Goal: Find specific fact: Find specific fact

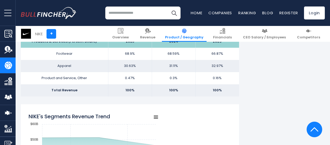
scroll to position [340, 0]
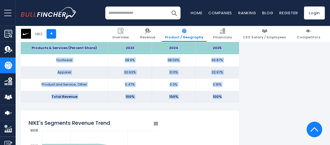
drag, startPoint x: 30, startPoint y: 48, endPoint x: 219, endPoint y: 95, distance: 195.2
click at [219, 95] on tbody "Products & Services (Percent Share) 2023 2024 2025 Footwear 68.9% 68.59% Appare…" at bounding box center [130, 72] width 218 height 61
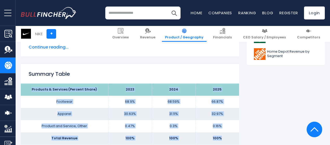
scroll to position [289, 0]
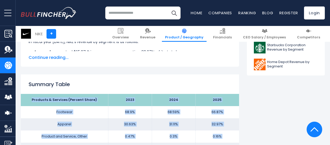
copy tbody "Products & Services (Percent Share) 2023 2024 2025 Footwear 68.9% 68.59% 66.87%…"
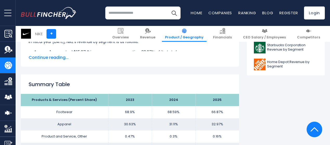
click at [178, 79] on div "Summary Table Products & Services (Percent Share) 2023 2024 2025 Footwear 68.9%…" at bounding box center [130, 114] width 218 height 80
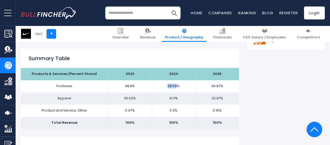
drag, startPoint x: 163, startPoint y: 86, endPoint x: 168, endPoint y: 106, distance: 20.0
click at [173, 87] on td "68.59%" at bounding box center [174, 86] width 44 height 12
copy td "68.59"
click at [177, 86] on td "68.59%" at bounding box center [174, 86] width 44 height 12
copy td "68.59%"
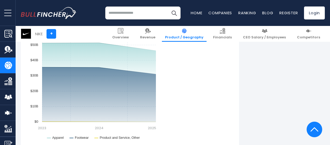
scroll to position [0, 0]
